Goal: Transaction & Acquisition: Book appointment/travel/reservation

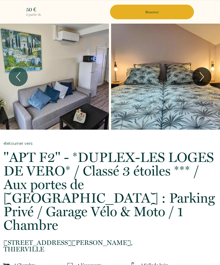
click at [202, 74] on icon "Next" at bounding box center [202, 77] width 4 height 9
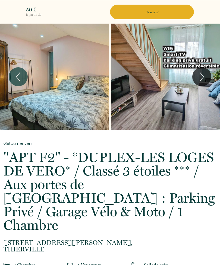
click at [201, 75] on icon "Next" at bounding box center [201, 77] width 11 height 16
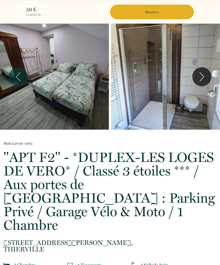
click at [201, 77] on icon "Next" at bounding box center [201, 77] width 11 height 16
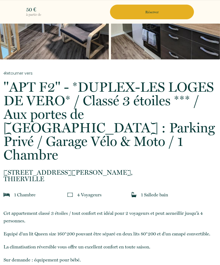
scroll to position [65, 0]
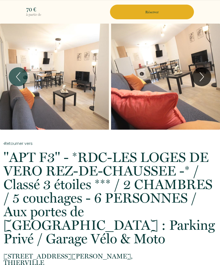
click at [201, 76] on icon "Next" at bounding box center [201, 77] width 11 height 16
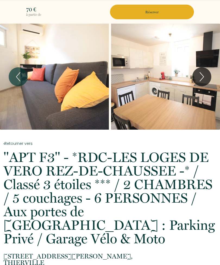
click at [201, 77] on icon "Next" at bounding box center [201, 77] width 11 height 16
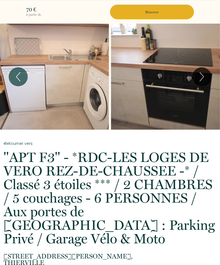
click at [200, 78] on icon "Next" at bounding box center [201, 77] width 11 height 16
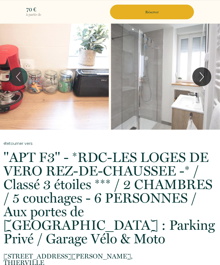
click at [202, 76] on icon "Next" at bounding box center [201, 77] width 11 height 16
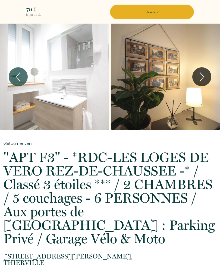
click at [203, 77] on icon "Next" at bounding box center [201, 77] width 11 height 16
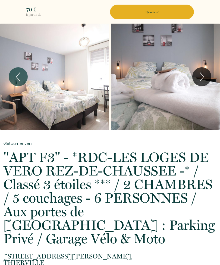
click at [200, 76] on icon "Next" at bounding box center [201, 77] width 11 height 16
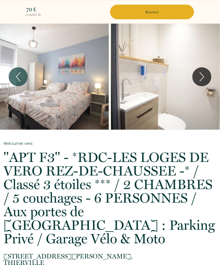
click at [201, 76] on icon "Next" at bounding box center [201, 77] width 11 height 16
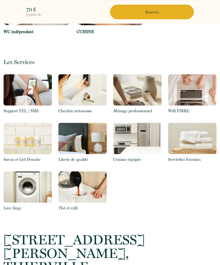
scroll to position [561, 0]
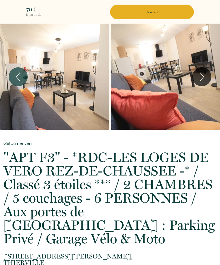
click at [150, 10] on p "Réserver" at bounding box center [152, 12] width 80 height 5
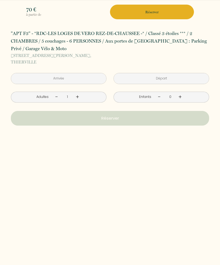
click at [82, 79] on input "text" at bounding box center [58, 78] width 95 height 11
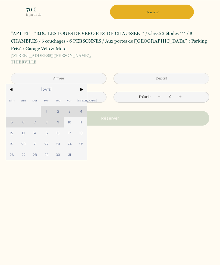
click at [80, 145] on span "25" at bounding box center [81, 144] width 12 height 11
type input "Sam 25 Octobre 2025"
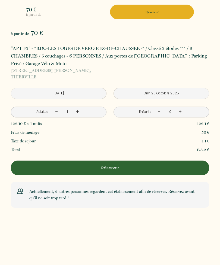
click at [153, 77] on p "22 avenue Goubet Van Heeghe, THIERVILLE" at bounding box center [110, 73] width 198 height 13
click at [167, 95] on input "Dim 26 Octobre 2025" at bounding box center [161, 93] width 95 height 11
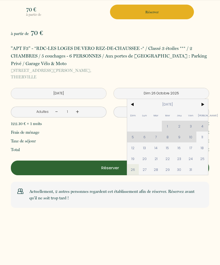
click at [177, 169] on span "30" at bounding box center [179, 169] width 12 height 11
type input "Jeu 30 Octobre 2025"
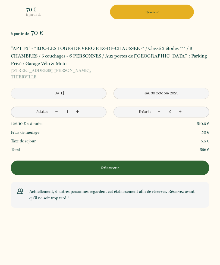
click at [78, 111] on link "+" at bounding box center [77, 112] width 3 height 8
click at [179, 112] on link "+" at bounding box center [179, 112] width 3 height 8
